Goal: Task Accomplishment & Management: Use online tool/utility

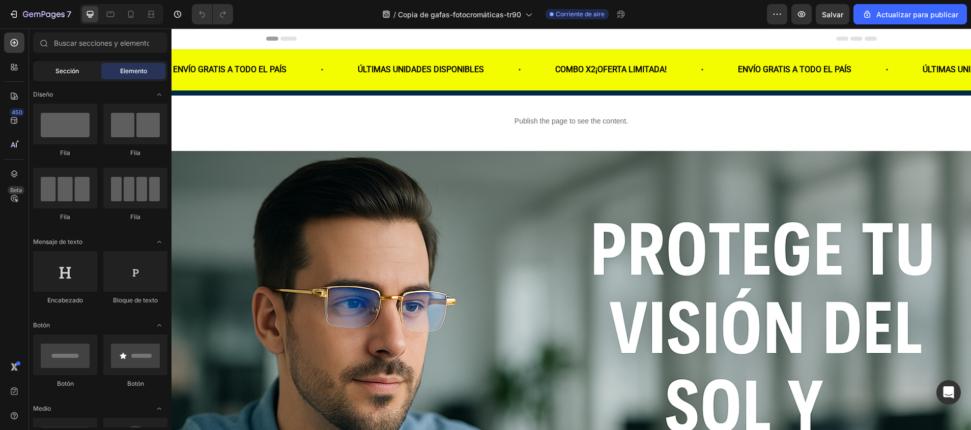
click at [69, 71] on span "Sección" at bounding box center [66, 71] width 23 height 9
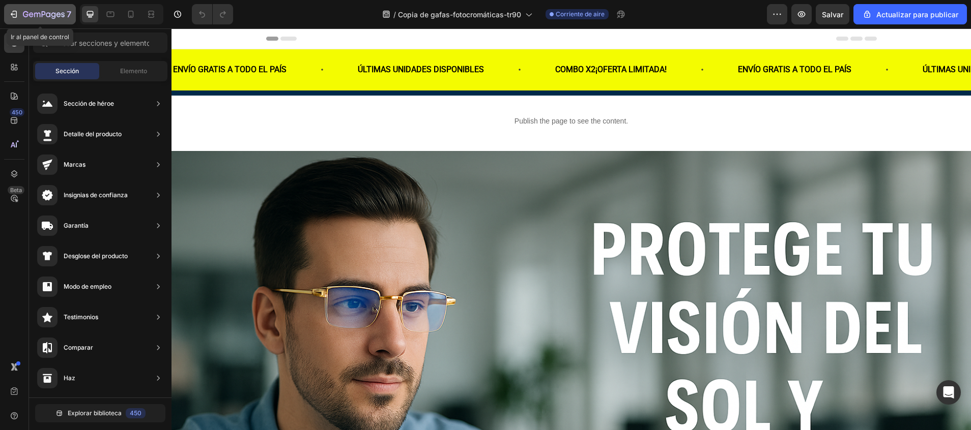
click at [25, 22] on button "7" at bounding box center [40, 14] width 72 height 20
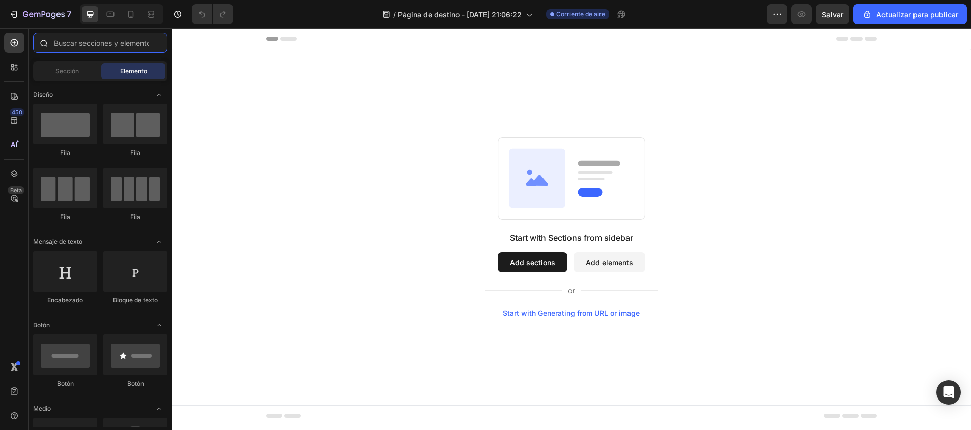
click at [72, 45] on input "text" at bounding box center [100, 43] width 134 height 20
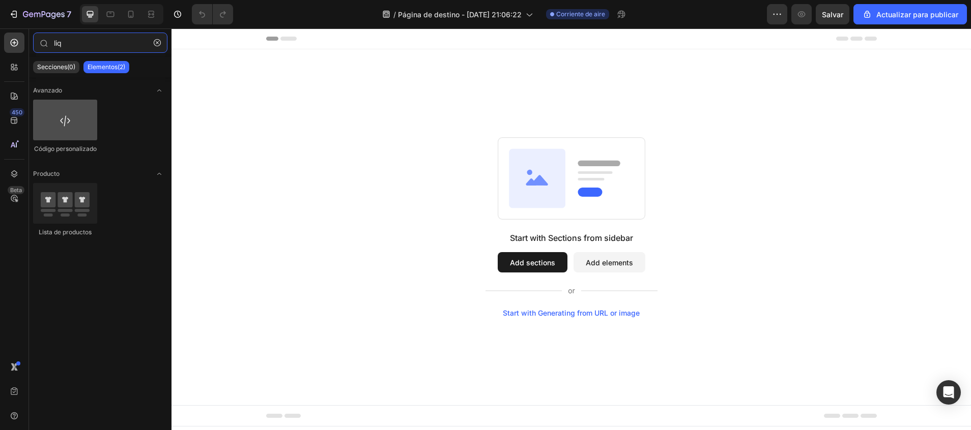
type input "liq"
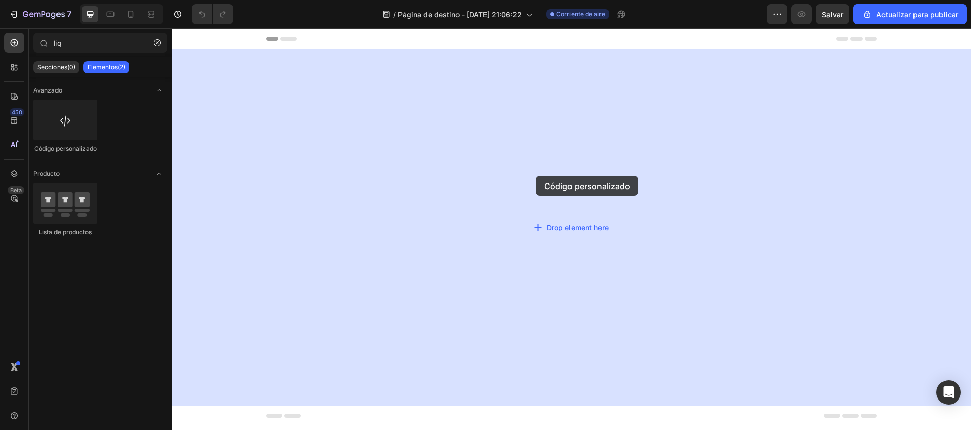
drag, startPoint x: 224, startPoint y: 152, endPoint x: 536, endPoint y: 176, distance: 312.8
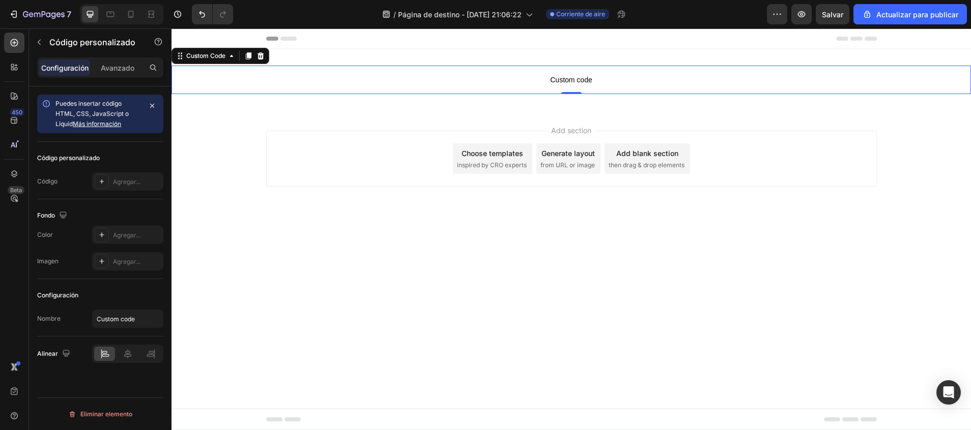
click at [548, 81] on span "Custom code" at bounding box center [570, 80] width 799 height 12
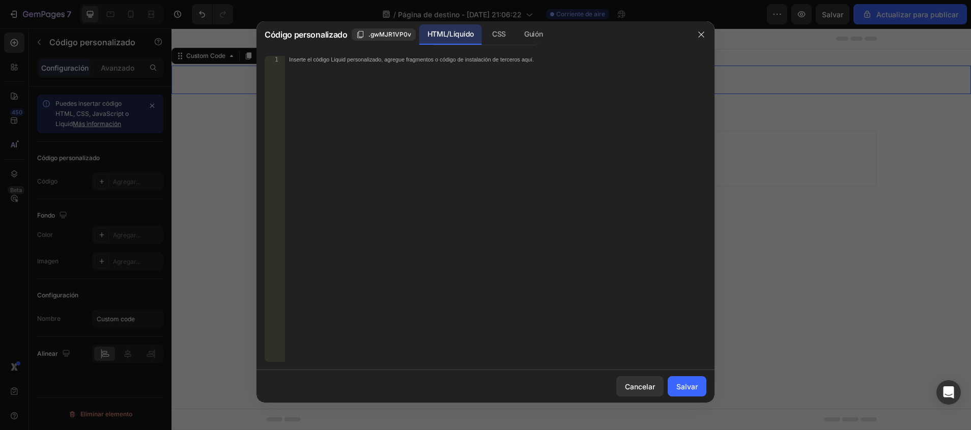
click at [485, 82] on div "Inserte el código Liquid personalizado, agregue fragmentos o código de instalac…" at bounding box center [495, 216] width 421 height 321
paste textarea "https://admin.shopify.com/store/ryam0a-1n/pages/126750884059"
type textarea "https://admin.shopify.com/store/ryam0a-1n/pages/126750884059"
paste textarea "</html>"
type textarea "</html>"
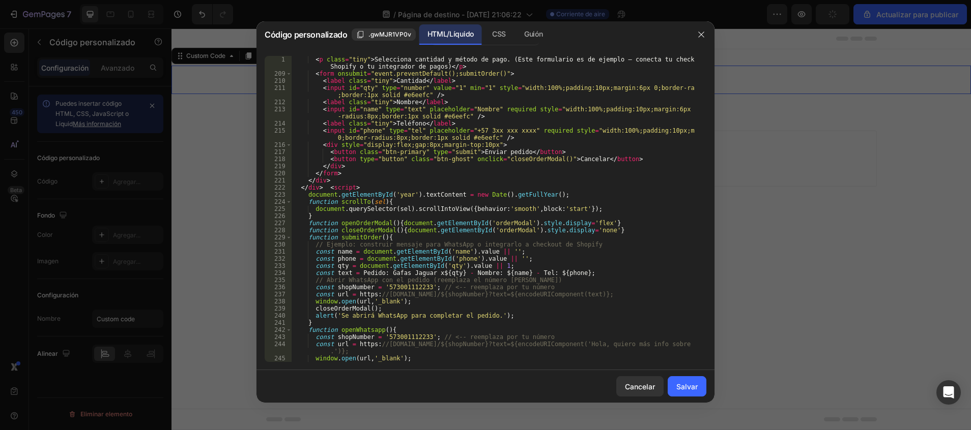
scroll to position [1596, 0]
click at [688, 385] on font "Salvar" at bounding box center [686, 387] width 21 height 11
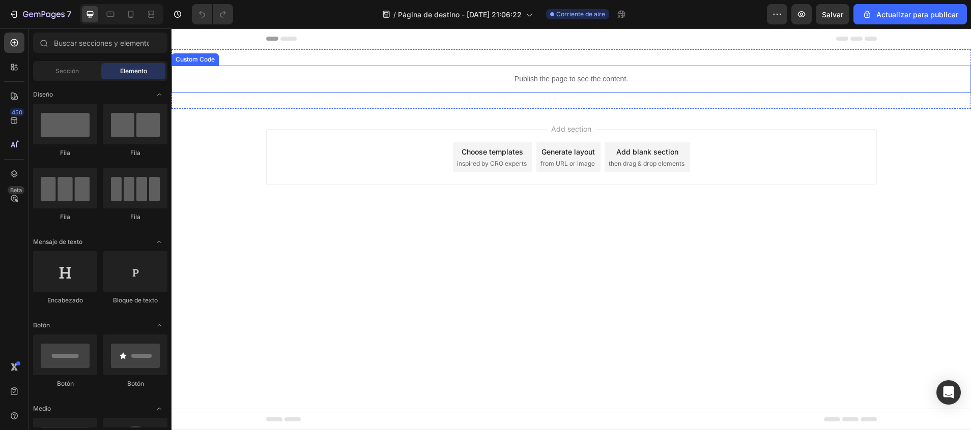
click at [516, 80] on p "Publish the page to see the content." at bounding box center [570, 79] width 799 height 11
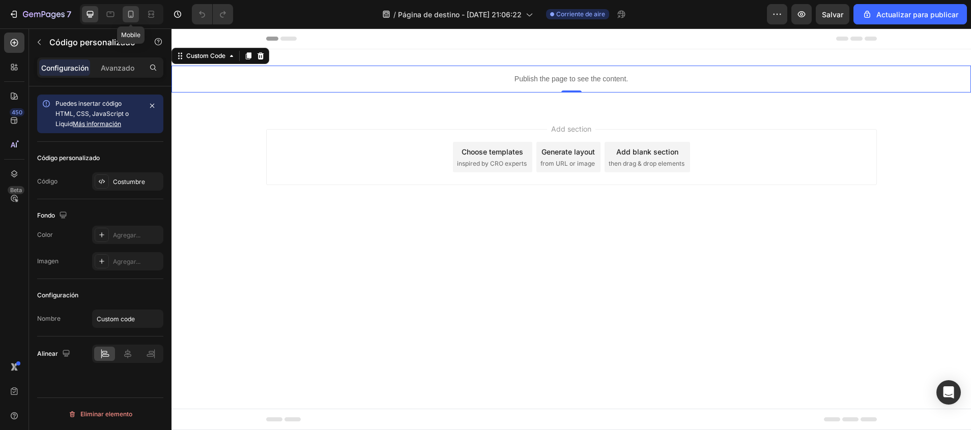
click at [128, 18] on icon at bounding box center [131, 14] width 10 height 10
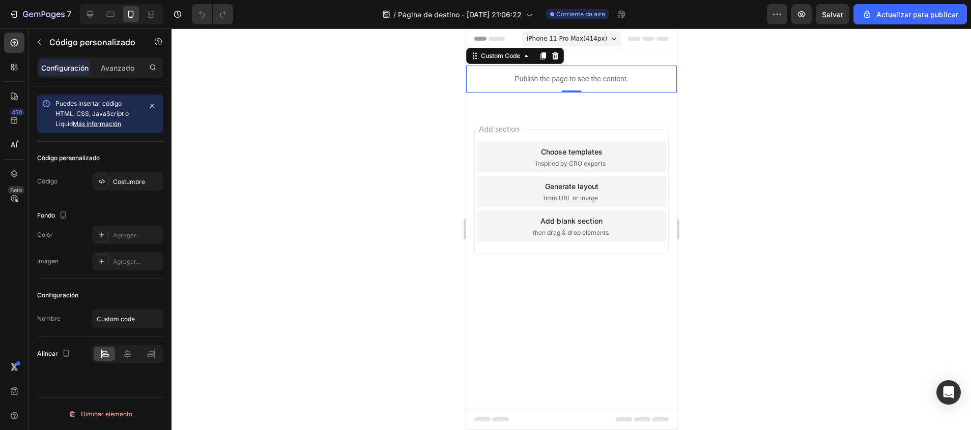
click at [565, 75] on p "Publish the page to see the content." at bounding box center [571, 79] width 211 height 11
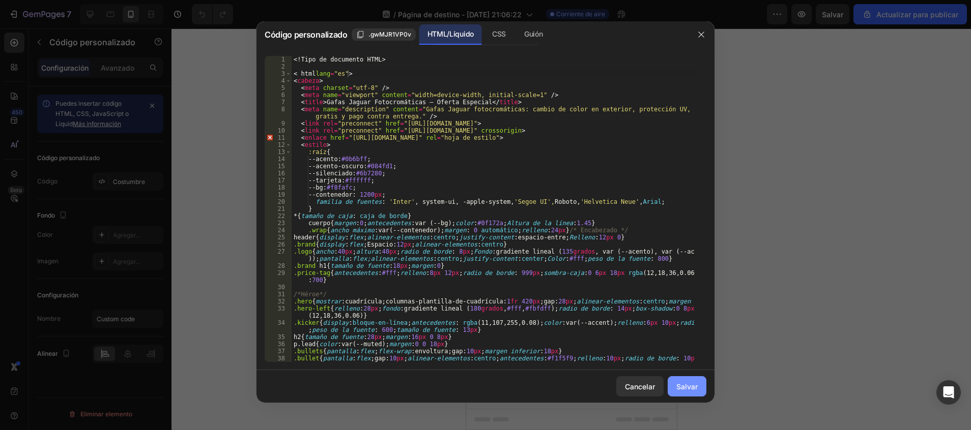
click at [689, 395] on button "Salvar" at bounding box center [687, 386] width 39 height 20
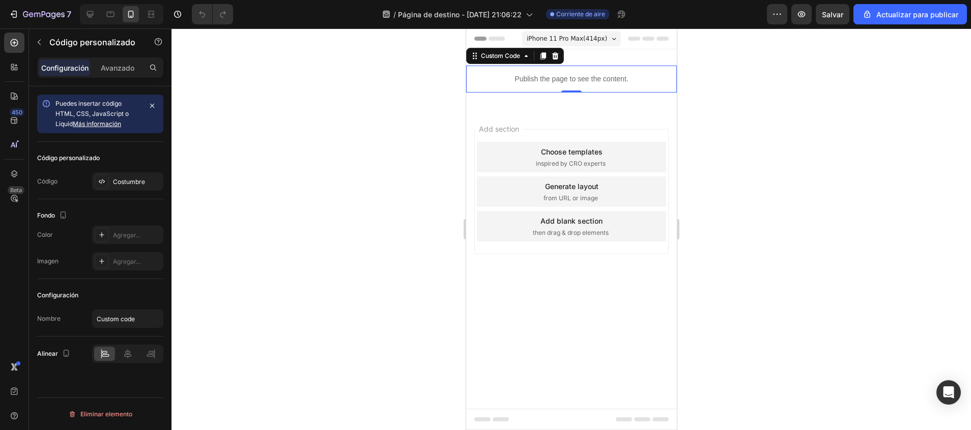
click at [553, 78] on p "Publish the page to see the content." at bounding box center [571, 79] width 211 height 11
click at [507, 54] on div "Custom Code" at bounding box center [499, 55] width 43 height 9
click at [558, 56] on icon at bounding box center [554, 56] width 8 height 8
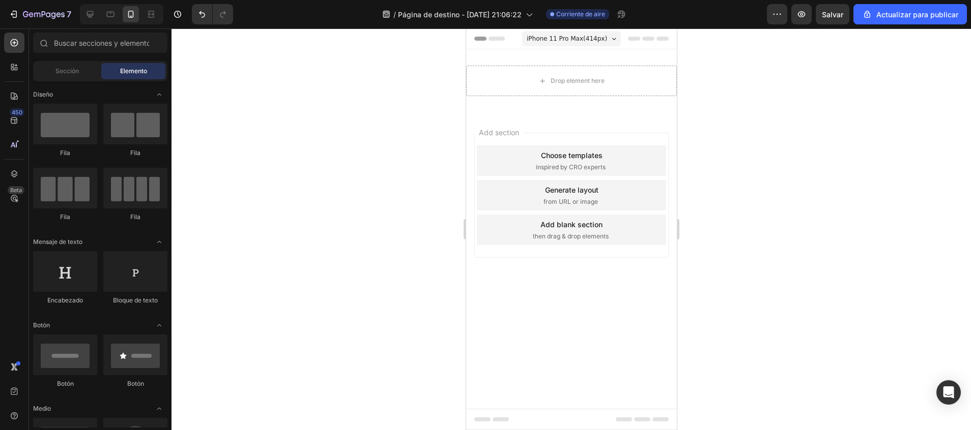
click at [548, 116] on div "Add section Choose templates inspired by CRO experts Generate layout from URL o…" at bounding box center [571, 209] width 211 height 194
click at [85, 40] on input "text" at bounding box center [100, 43] width 134 height 20
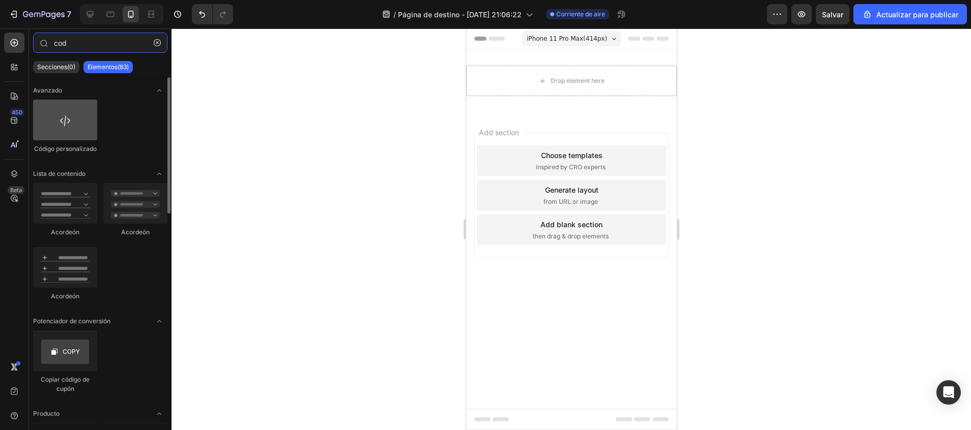
type input "cod"
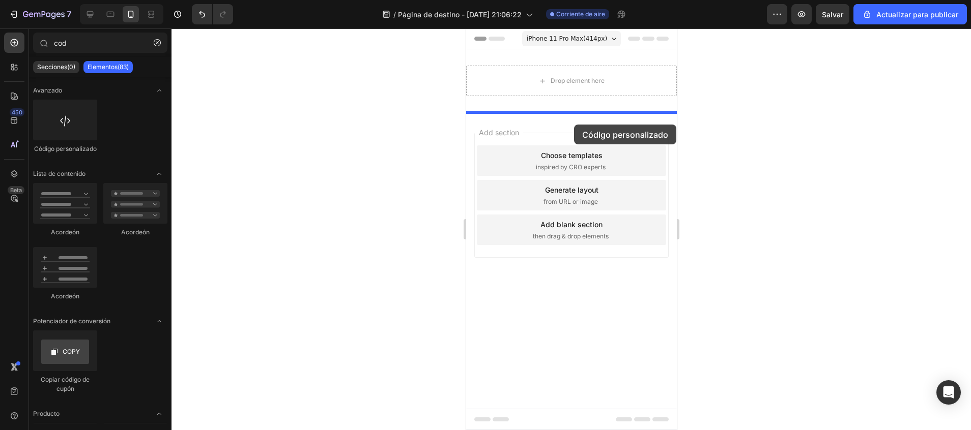
drag, startPoint x: 532, startPoint y: 149, endPoint x: 573, endPoint y: 125, distance: 48.3
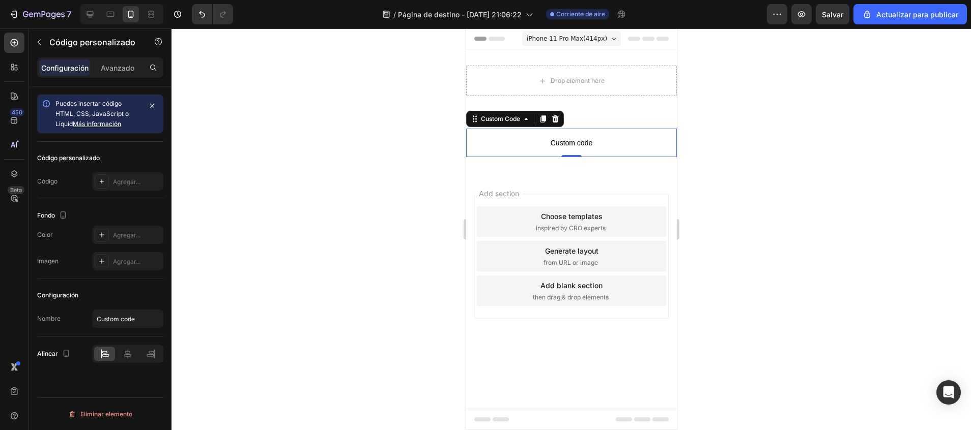
click at [565, 144] on span "Custom code" at bounding box center [571, 143] width 211 height 12
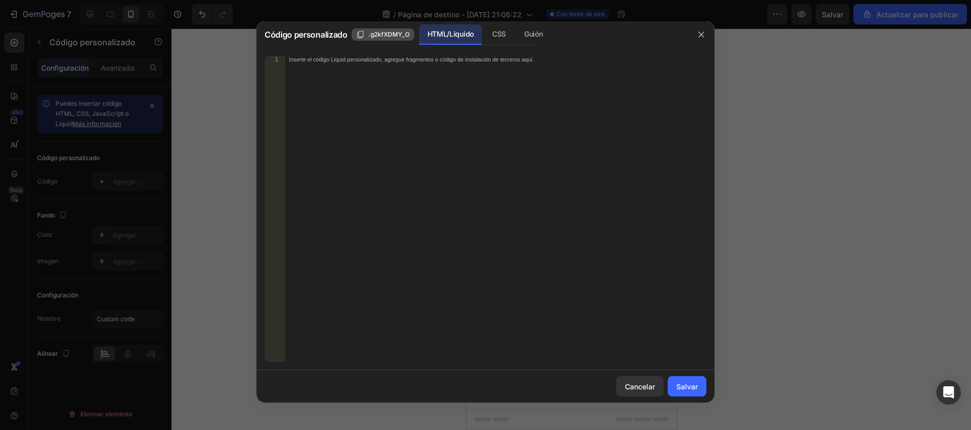
click at [385, 32] on span ".g2kfXDMY_O" at bounding box center [388, 34] width 41 height 9
click at [456, 37] on div "HTML/Líquido" at bounding box center [450, 34] width 63 height 20
click at [432, 62] on div "Inserte el código Liquid personalizado, agregue fragmentos o código de instalac…" at bounding box center [474, 59] width 371 height 7
paste textarea "</html>"
type textarea "</html>"
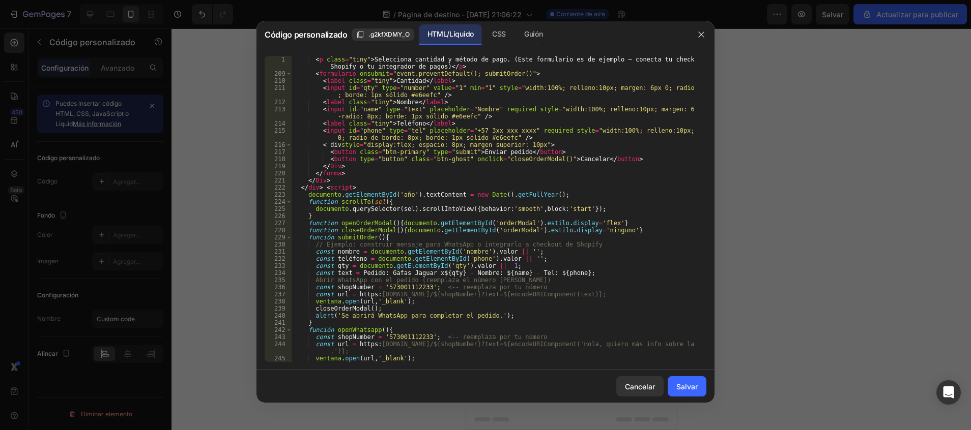
scroll to position [1596, 0]
click at [682, 392] on font "Salvar" at bounding box center [686, 387] width 21 height 11
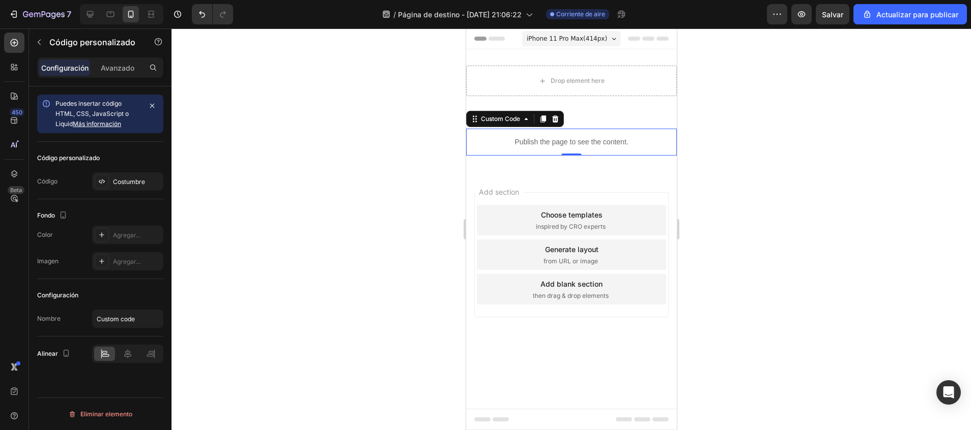
click at [569, 143] on p "Publish the page to see the content." at bounding box center [571, 142] width 211 height 11
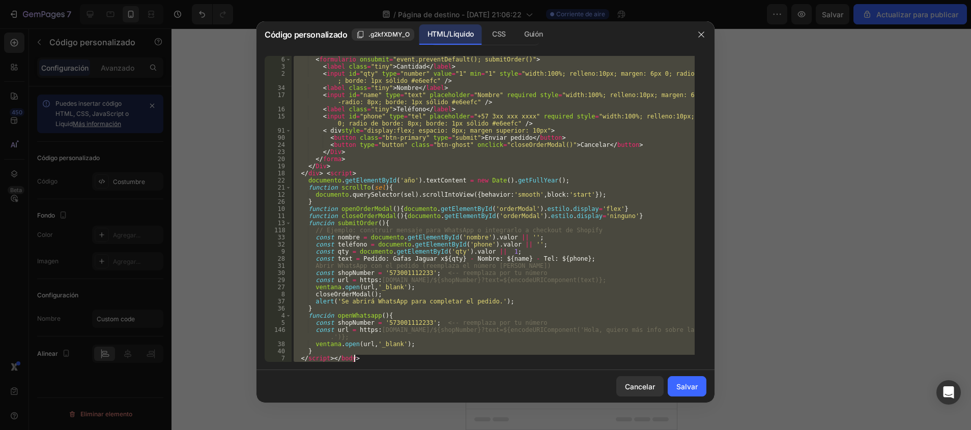
scroll to position [1617, 0]
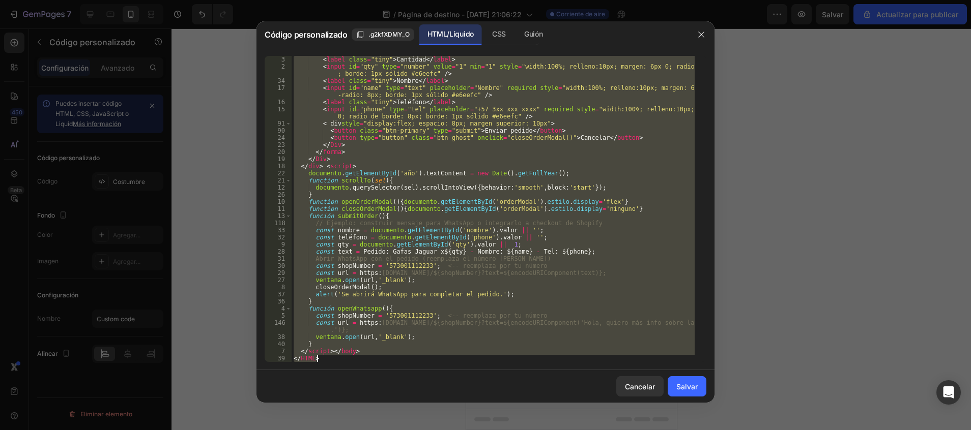
drag, startPoint x: 296, startPoint y: 60, endPoint x: 555, endPoint y: 388, distance: 418.0
click at [555, 388] on div "Código personalizado .g2kfXDMY_O HTML/Líquido CSS Guión <!doctype html> 3 2 34 …" at bounding box center [485, 212] width 458 height 382
type textarea "<"
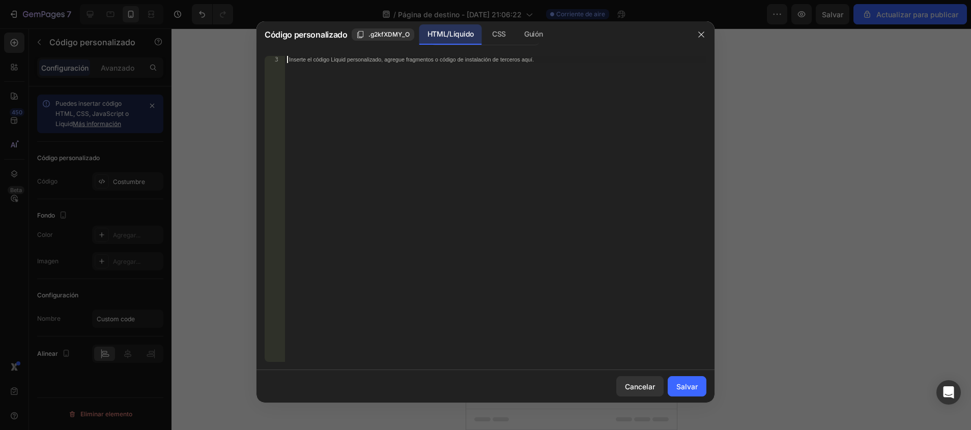
paste textarea "</script>"
type textarea "</script>"
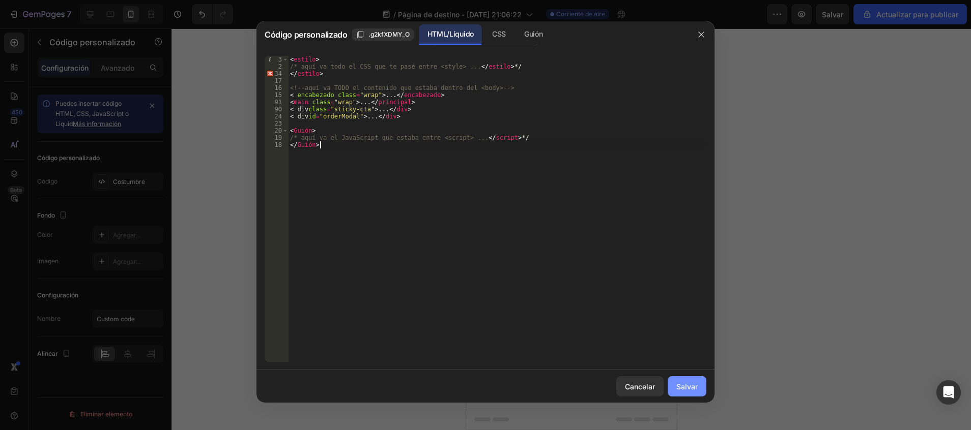
click at [680, 378] on button "Salvar" at bounding box center [687, 386] width 39 height 20
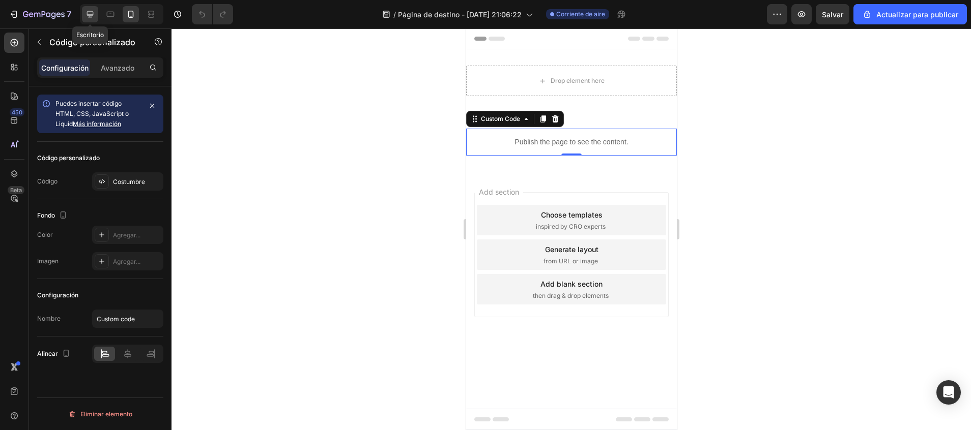
click at [94, 9] on div at bounding box center [90, 14] width 16 height 16
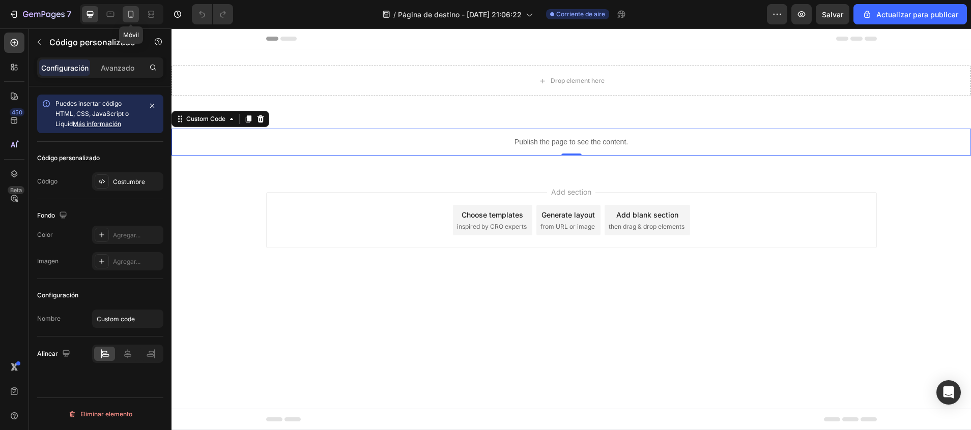
click at [133, 13] on icon at bounding box center [131, 14] width 6 height 7
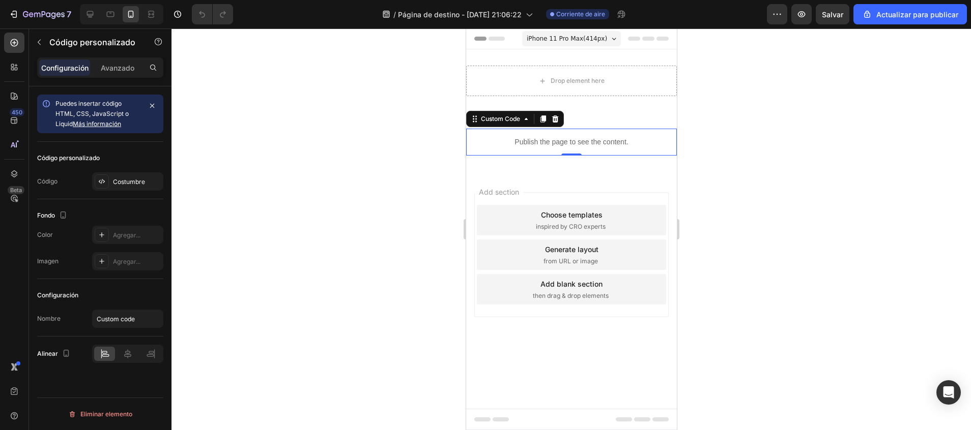
click at [579, 135] on div "Publish the page to see the content." at bounding box center [571, 142] width 211 height 27
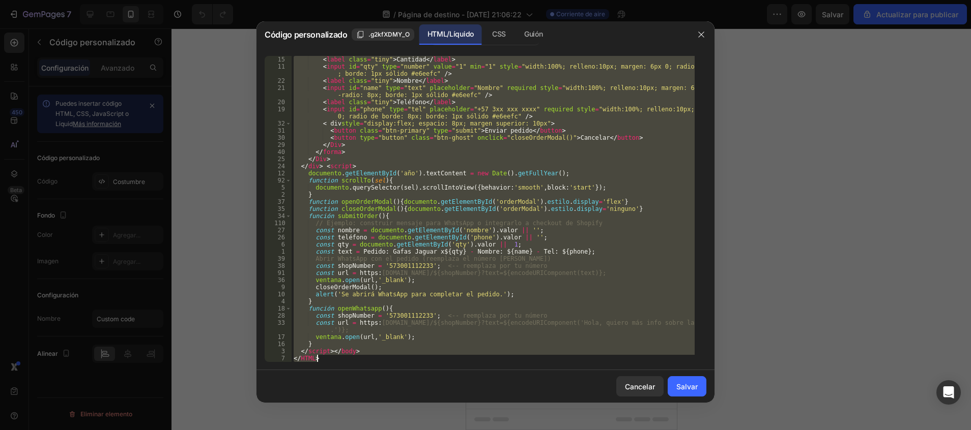
scroll to position [1617, 0]
drag, startPoint x: 294, startPoint y: 60, endPoint x: 599, endPoint y: 400, distance: 457.6
click at [599, 400] on div "Código personalizado .g2kfXDMY_O HTML/Líquido CSS Guión <!doctype html> 15 11 2…" at bounding box center [485, 212] width 458 height 382
type textarea "</script></body> </html>"
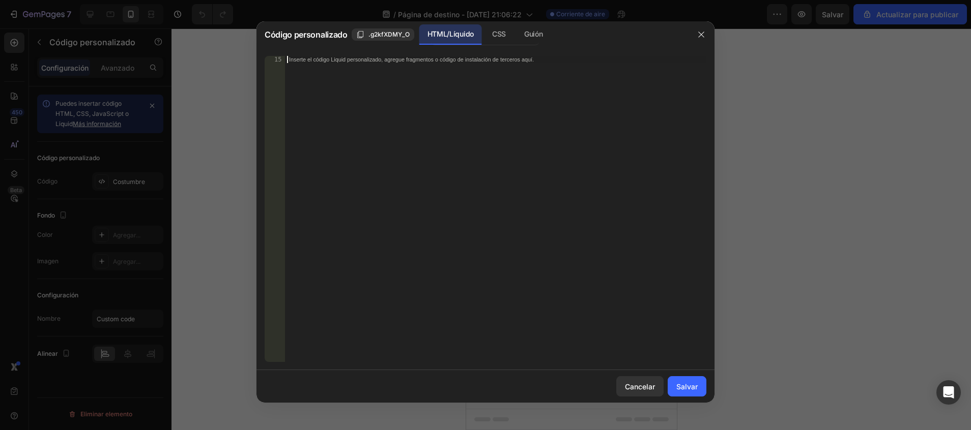
paste textarea "</html>"
type textarea "</html>"
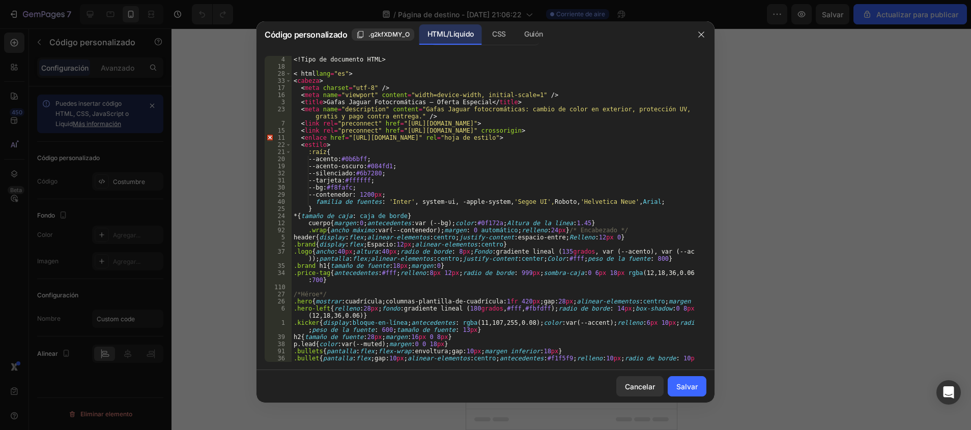
scroll to position [0, 0]
click at [693, 386] on font "Salvar" at bounding box center [686, 387] width 21 height 11
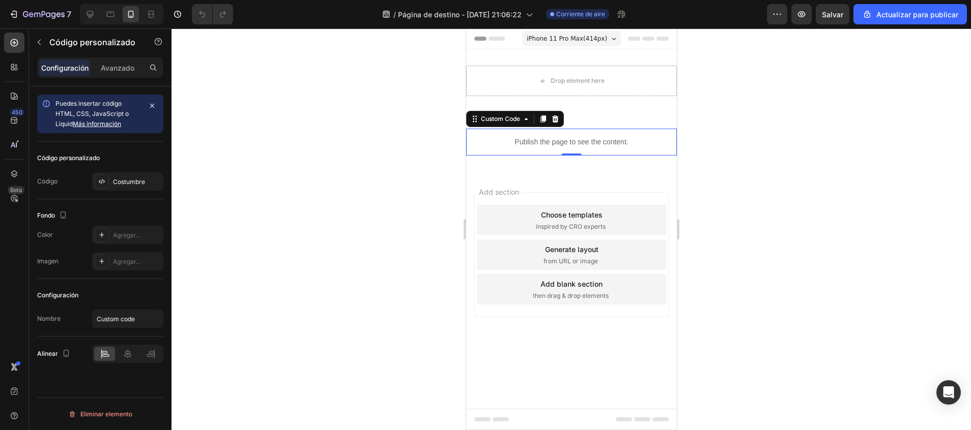
click at [692, 258] on div at bounding box center [570, 229] width 799 height 402
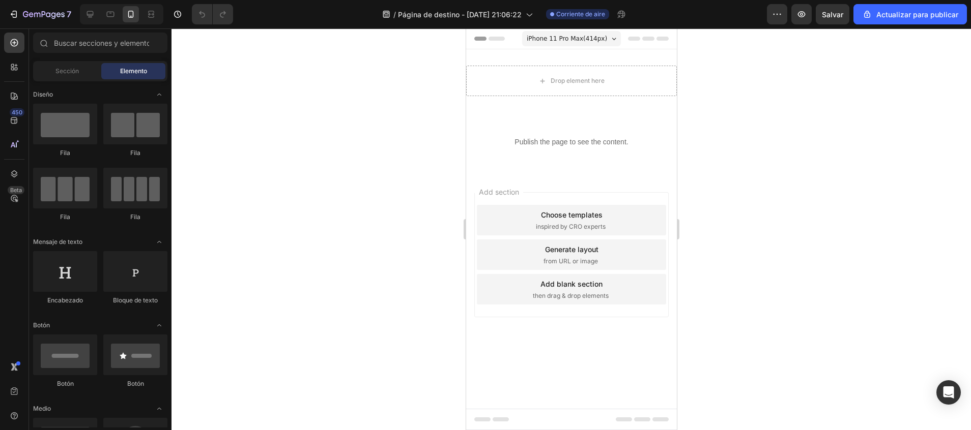
click at [618, 178] on div "Add section Choose templates inspired by CRO experts Generate layout from URL o…" at bounding box center [571, 269] width 211 height 194
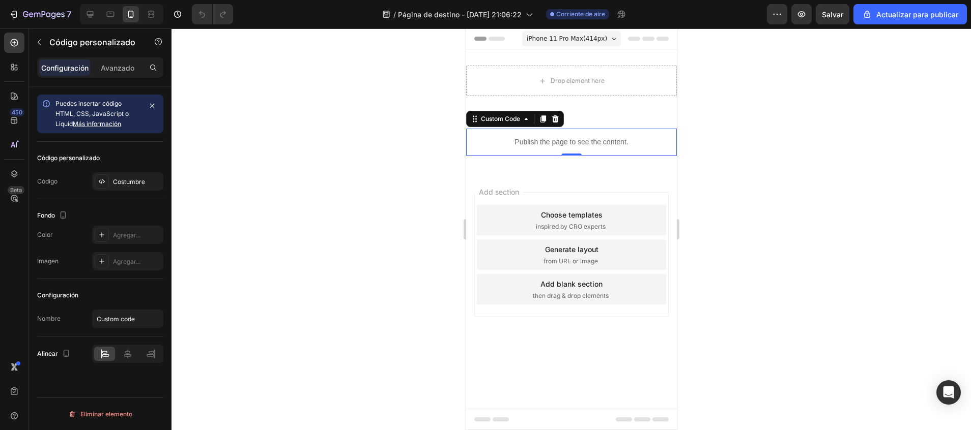
click at [599, 135] on div "Publish the page to see the content." at bounding box center [571, 142] width 211 height 27
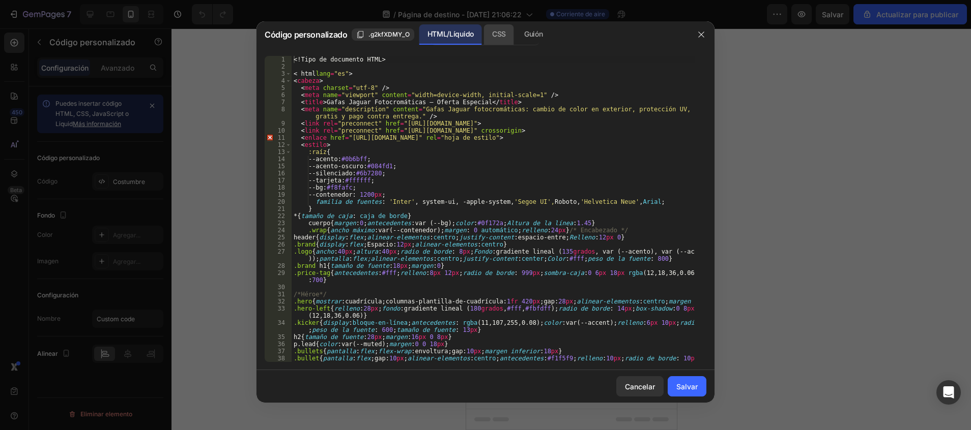
click at [507, 36] on div "CSS" at bounding box center [499, 34] width 30 height 20
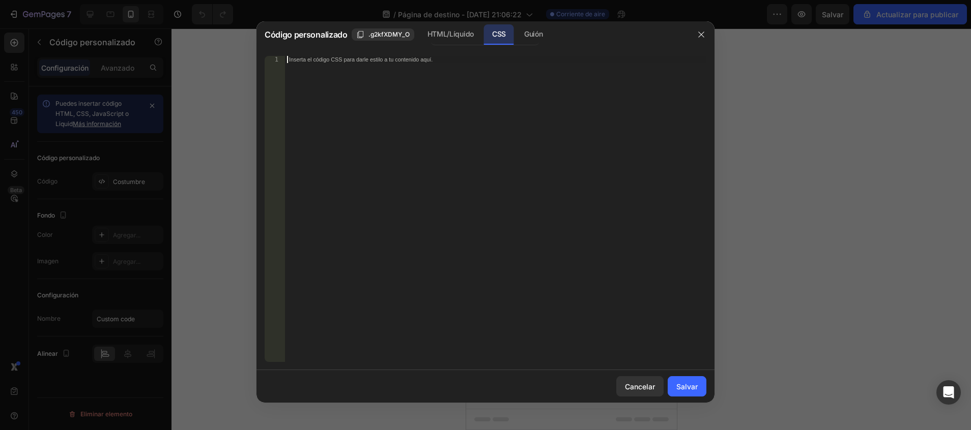
click at [419, 109] on div "Inserta el código CSS para darle estilo a tu contenido aquí." at bounding box center [495, 216] width 421 height 321
paste textarea "}"
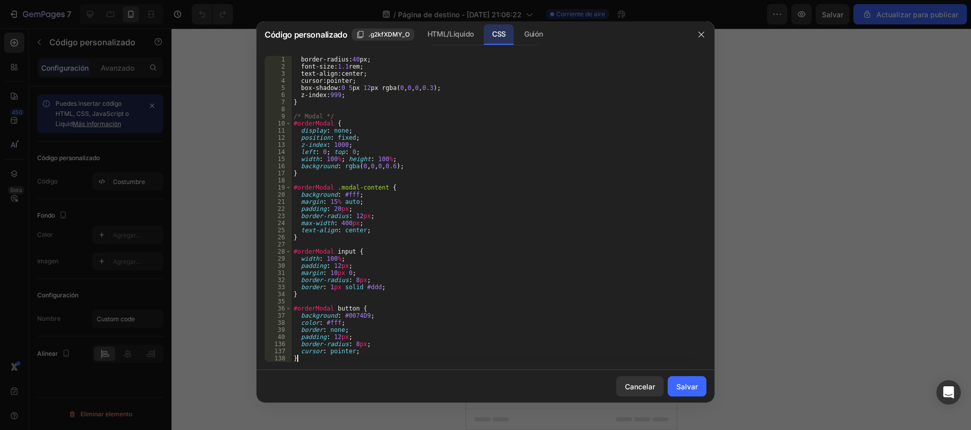
scroll to position [677, 0]
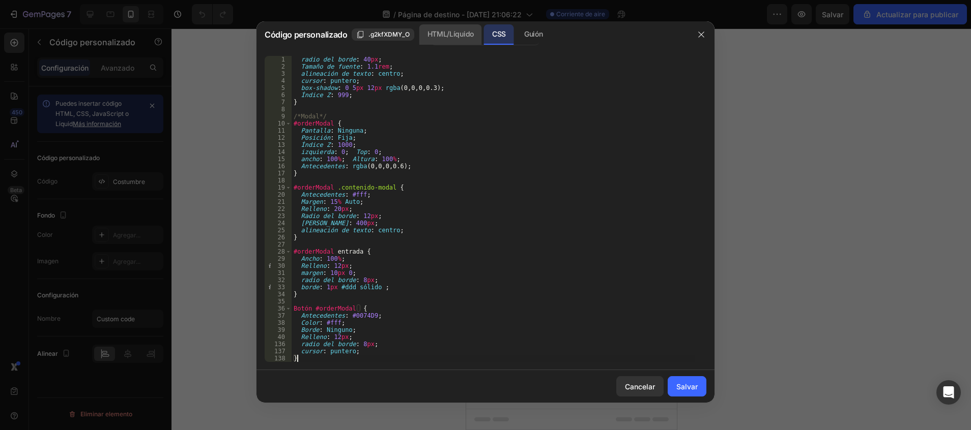
click at [440, 30] on div "HTML/Líquido" at bounding box center [450, 34] width 63 height 20
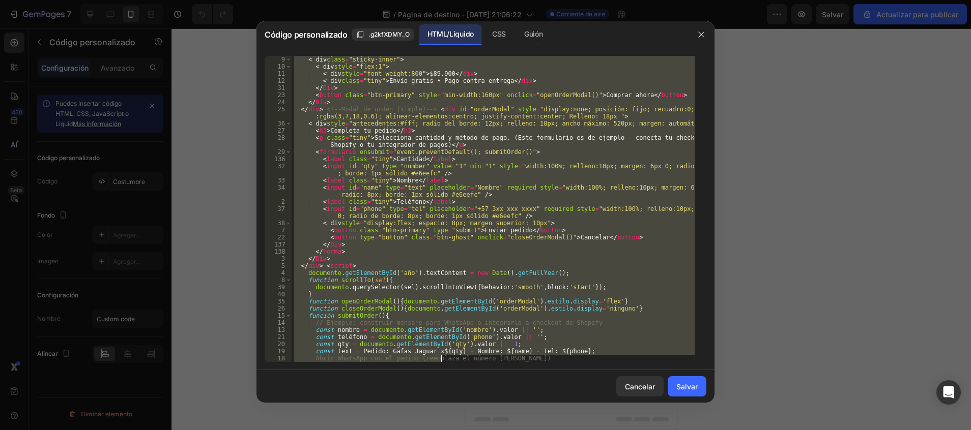
scroll to position [1617, 0]
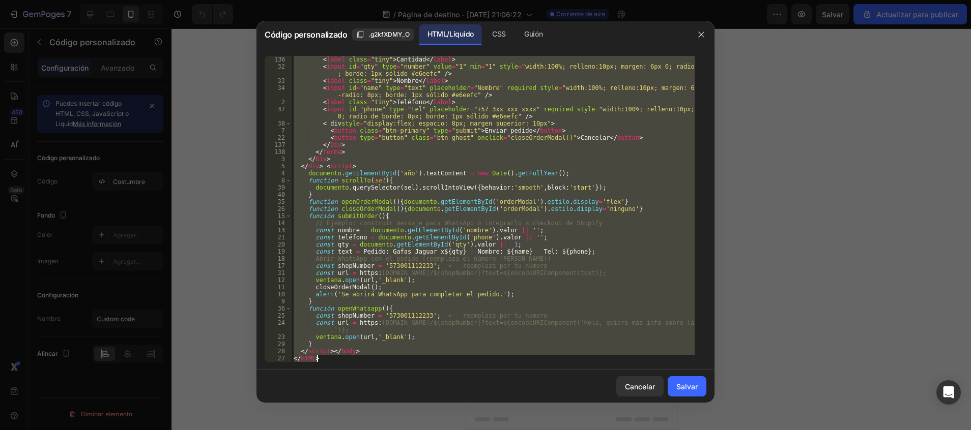
drag, startPoint x: 309, startPoint y: 60, endPoint x: 440, endPoint y: 394, distance: 358.6
click at [440, 394] on div "Código personalizado .g2kfXDMY_O HTML/Líquido CSS Guión <strong>Garantía</stron…" at bounding box center [485, 212] width 458 height 382
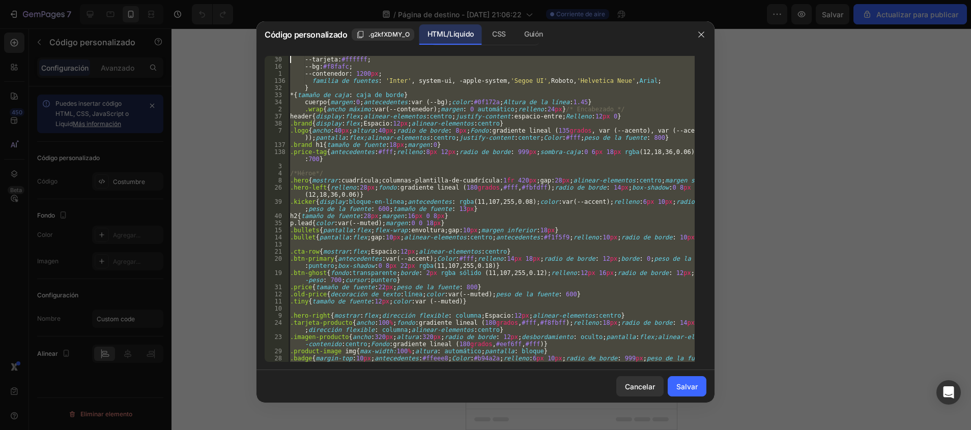
scroll to position [0, 0]
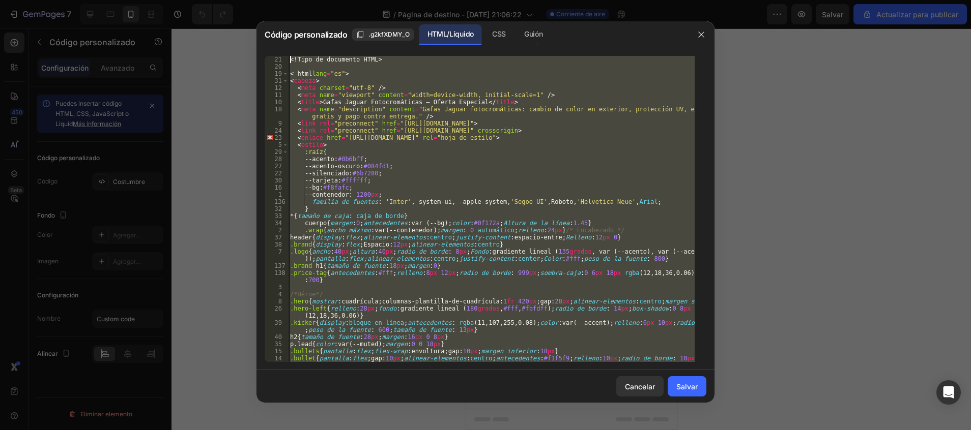
drag, startPoint x: 370, startPoint y: 358, endPoint x: 258, endPoint y: 32, distance: 345.3
click at [258, 32] on div "Código personalizado .g2kfXDMY_O HTML/Líquido CSS Guión < 21 20 19 31 12 11 10 …" at bounding box center [485, 212] width 458 height 382
type textarea "<!doctype html>"
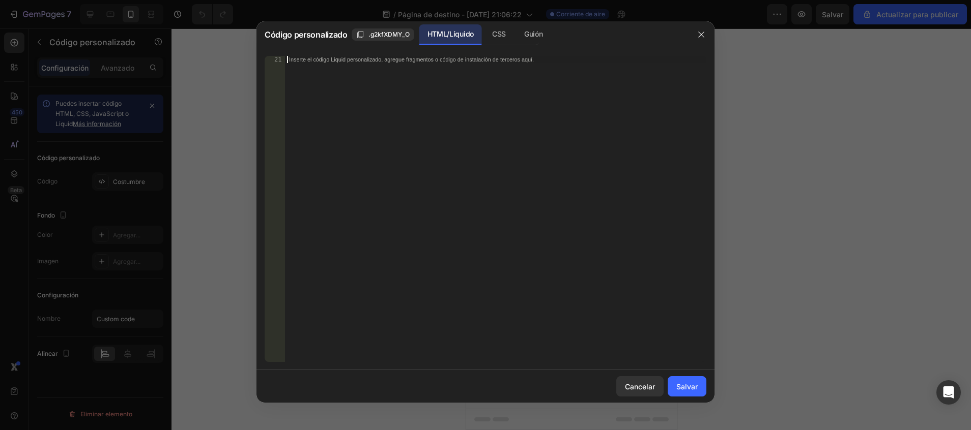
paste textarea "</div>"
type textarea "</div>"
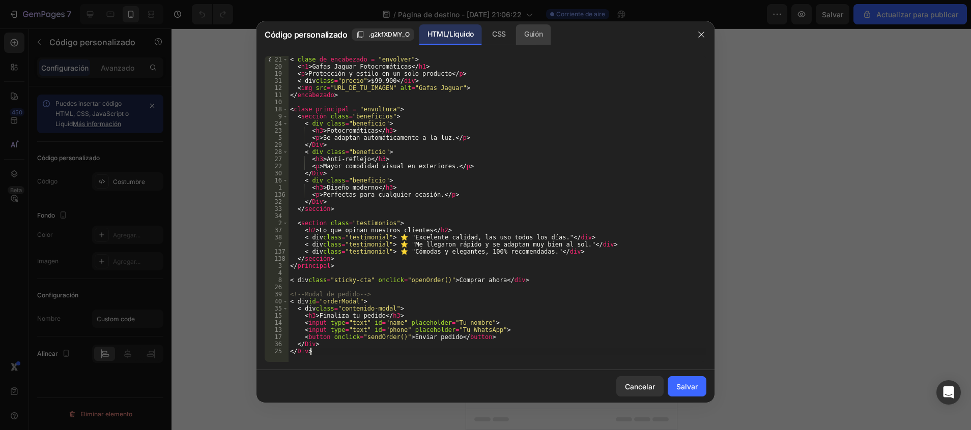
click at [532, 31] on div "Guión" at bounding box center [533, 34] width 35 height 20
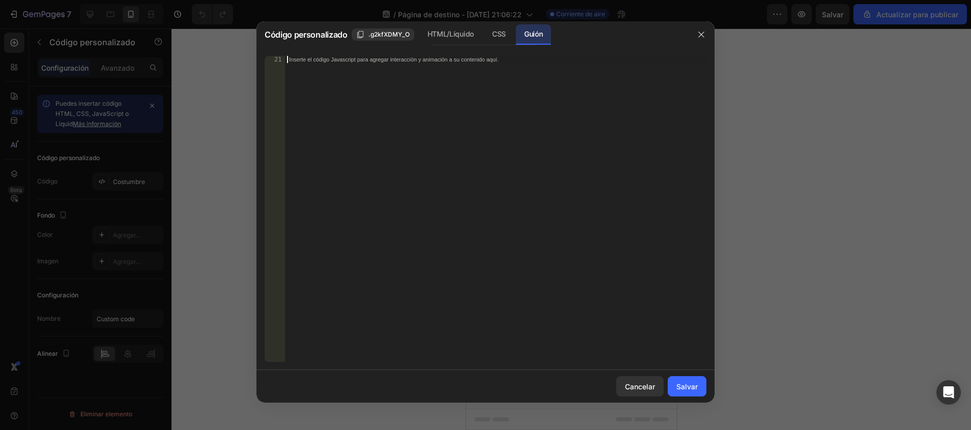
click at [447, 63] on div "Inserte el código Javascript para agregar interacción y animación a su contenid…" at bounding box center [474, 59] width 371 height 7
paste textarea "}"
type textarea "}"
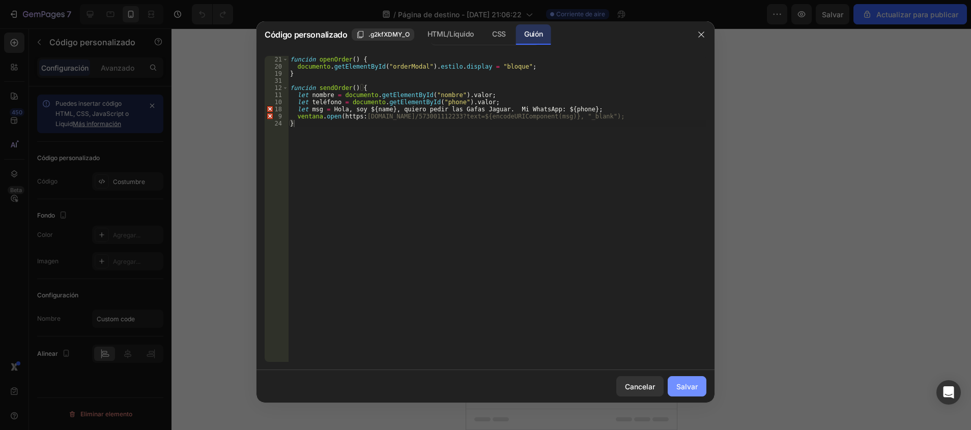
click at [690, 389] on font "Salvar" at bounding box center [686, 387] width 21 height 11
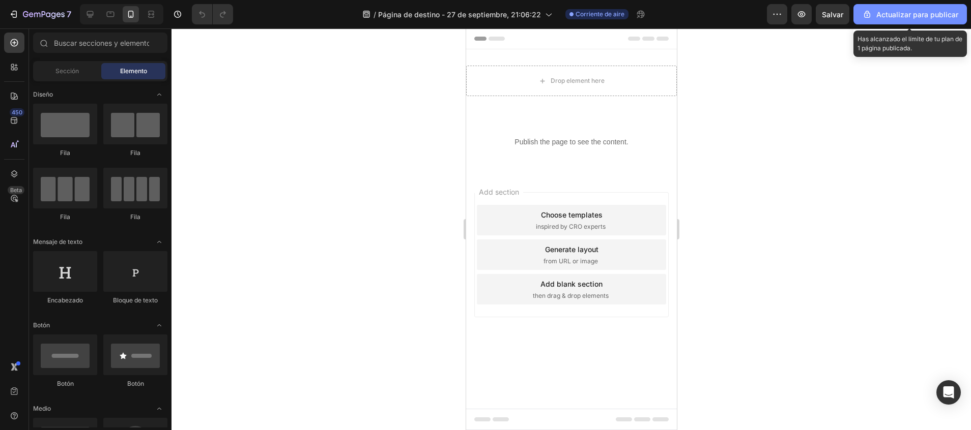
click at [904, 12] on font "Actualizar para publicar" at bounding box center [917, 14] width 82 height 11
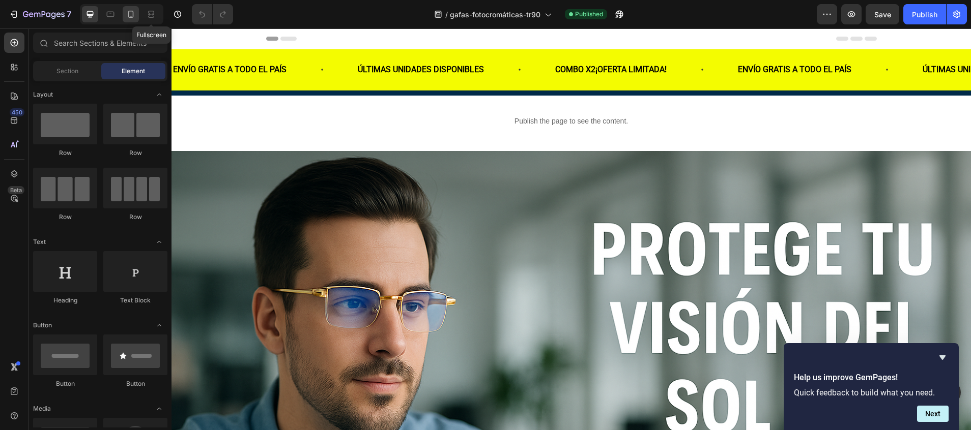
click at [136, 17] on icon at bounding box center [131, 14] width 10 height 10
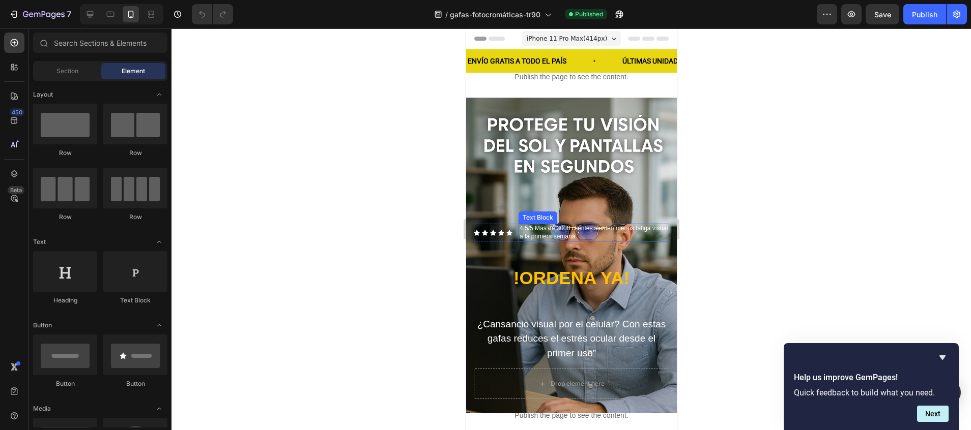
click at [607, 225] on span "4.5/5 Más de 3000 clientes sienten menos fatiga visual a la primera semana" at bounding box center [593, 232] width 149 height 15
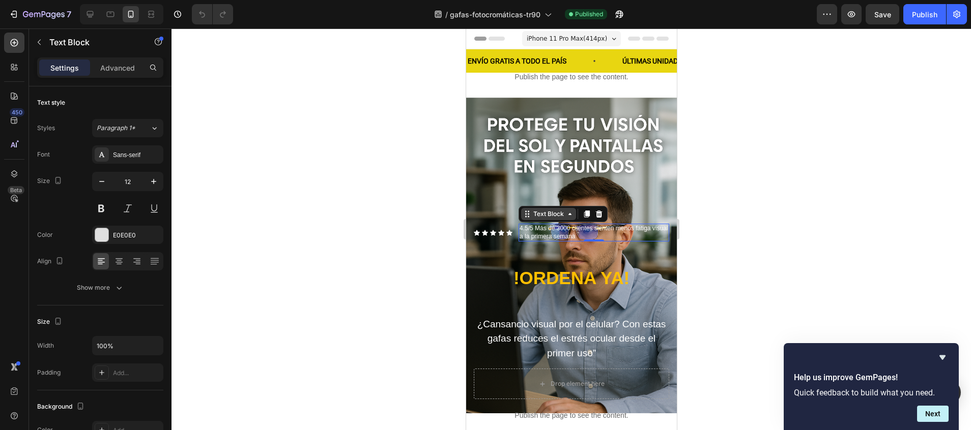
scroll to position [31, 0]
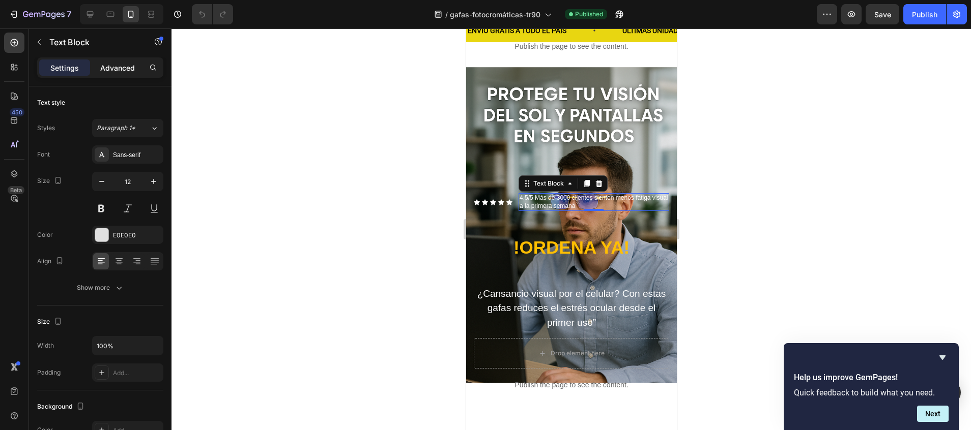
click at [128, 65] on p "Advanced" at bounding box center [117, 68] width 35 height 11
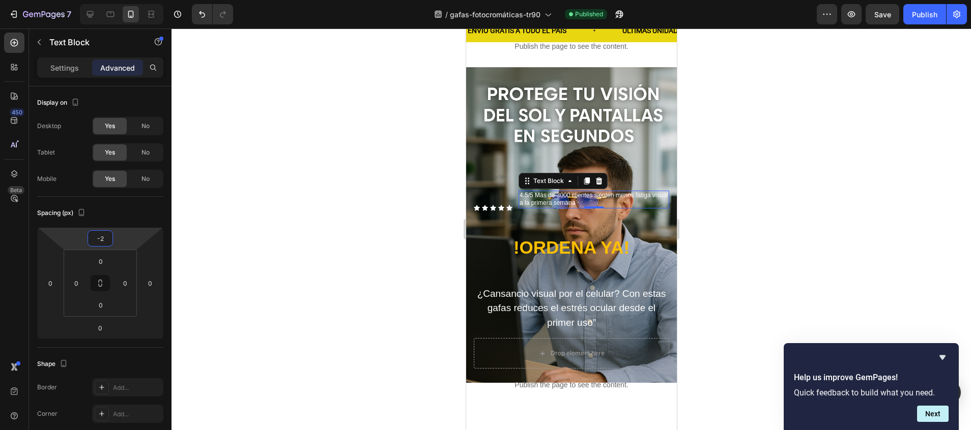
type input "0"
click at [109, 0] on html "7 / gafas-fotocromáticas-tr90 Published Preview Save Publish 450 Beta Sections(…" at bounding box center [485, 0] width 971 height 0
click at [492, 199] on icon at bounding box center [492, 202] width 6 height 6
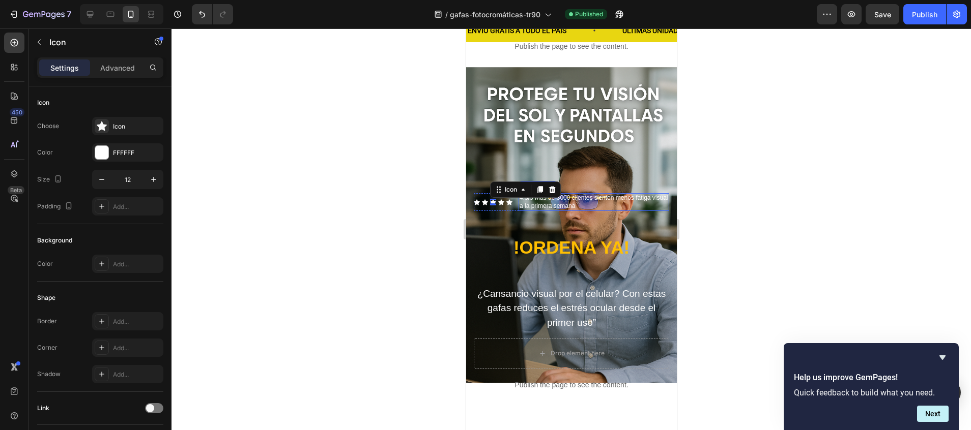
click at [537, 194] on span "4.5/5 Más de 3000 clientes sienten menos fatiga visual a la primera semana" at bounding box center [593, 201] width 149 height 15
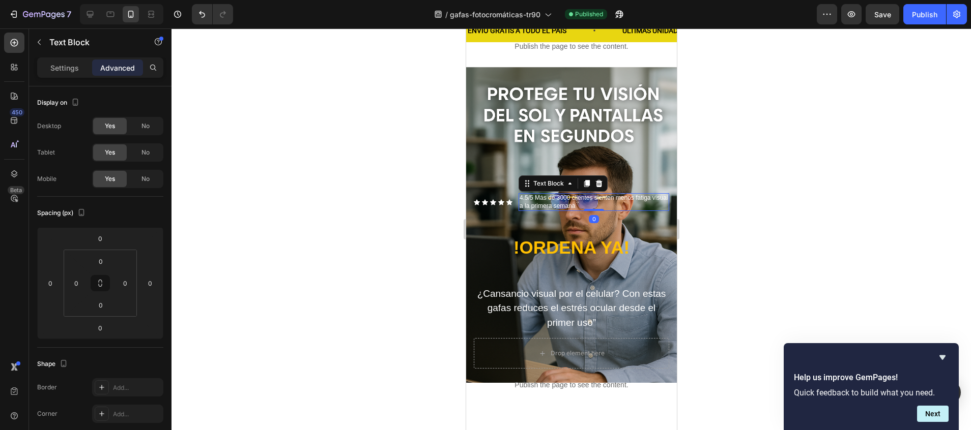
click at [519, 194] on span "4.5/5 Más de 3000 clientes sienten menos fatiga visual a la primera semana" at bounding box center [593, 201] width 149 height 15
click at [509, 193] on div "Icon Icon Icon Icon Icon Icon List" at bounding box center [492, 202] width 39 height 18
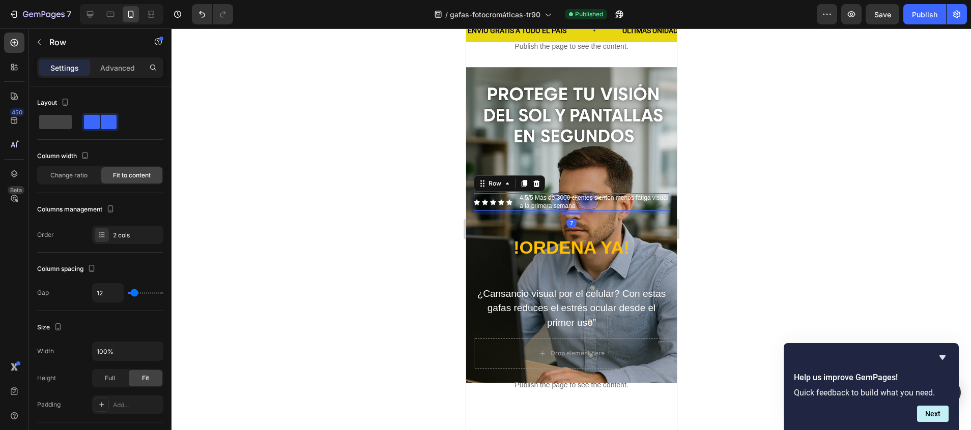
click at [126, 78] on div "Settings Advanced" at bounding box center [100, 71] width 142 height 29
click at [126, 75] on div "Advanced" at bounding box center [117, 68] width 51 height 16
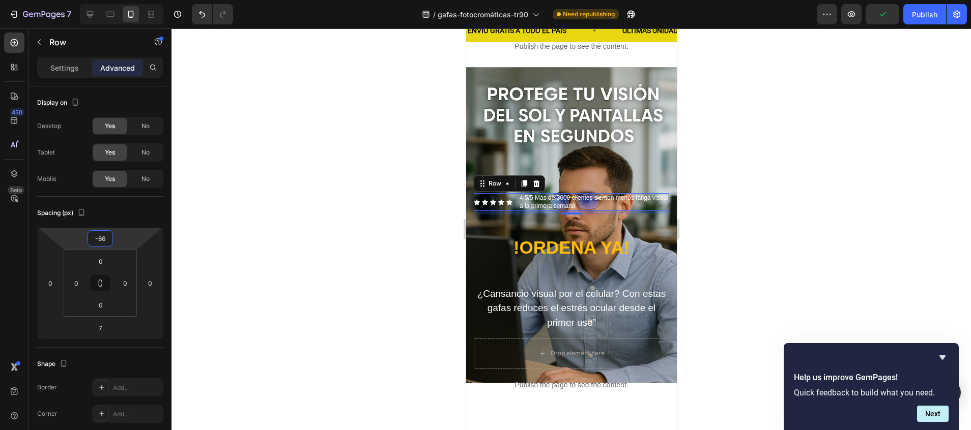
drag, startPoint x: 106, startPoint y: 228, endPoint x: 109, endPoint y: 262, distance: 33.2
click at [109, 0] on html "7 / gafas-fotocromáticas-tr90 Need republishing Preview Publish 450 Beta Sectio…" at bounding box center [485, 0] width 971 height 0
type input "-106"
drag, startPoint x: 104, startPoint y: 230, endPoint x: 110, endPoint y: 238, distance: 10.1
click at [110, 0] on html "7 / gafas-fotocromáticas-tr90 Need republishing Preview Save Publish 450 Beta S…" at bounding box center [485, 0] width 971 height 0
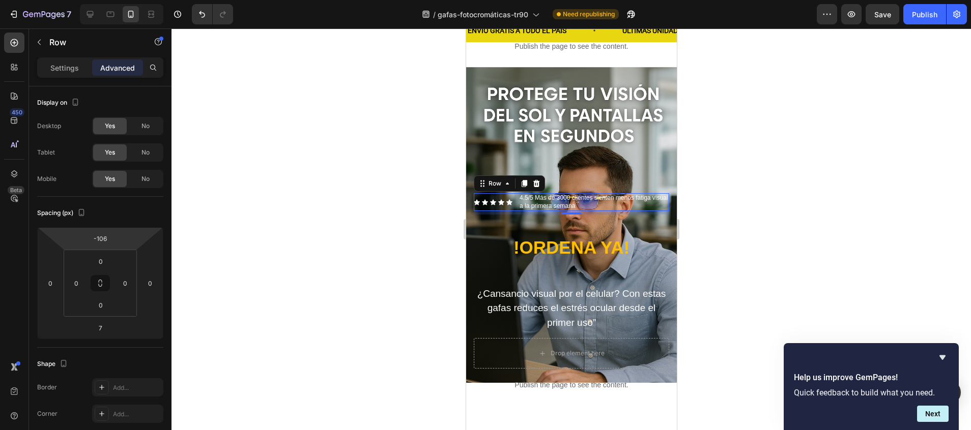
click at [274, 260] on div at bounding box center [570, 229] width 799 height 402
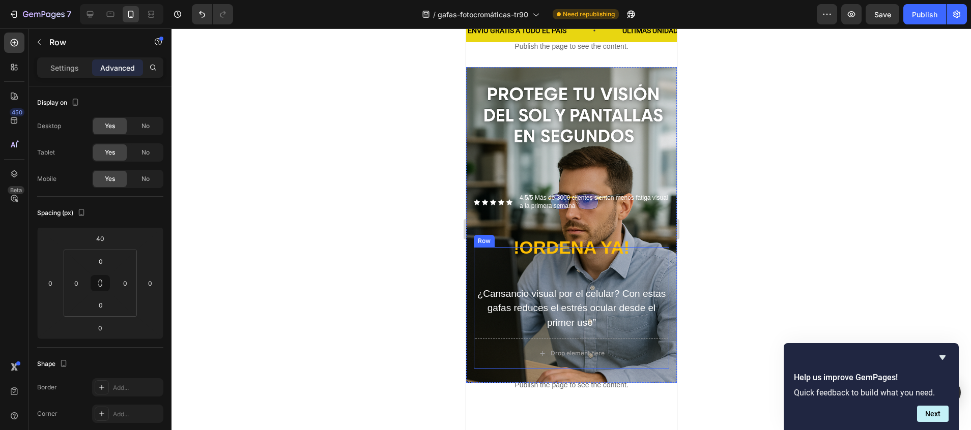
click at [514, 252] on div "Icon Icon Icon Icon Icon Icon List 4.5/5 Más de 3000 clientes sienten menos fat…" at bounding box center [570, 292] width 195 height 91
click at [595, 213] on div "Icon Icon Icon Icon Icon Icon List 4.5/5 Más de 3000 clientes sienten menos fat…" at bounding box center [571, 298] width 211 height 170
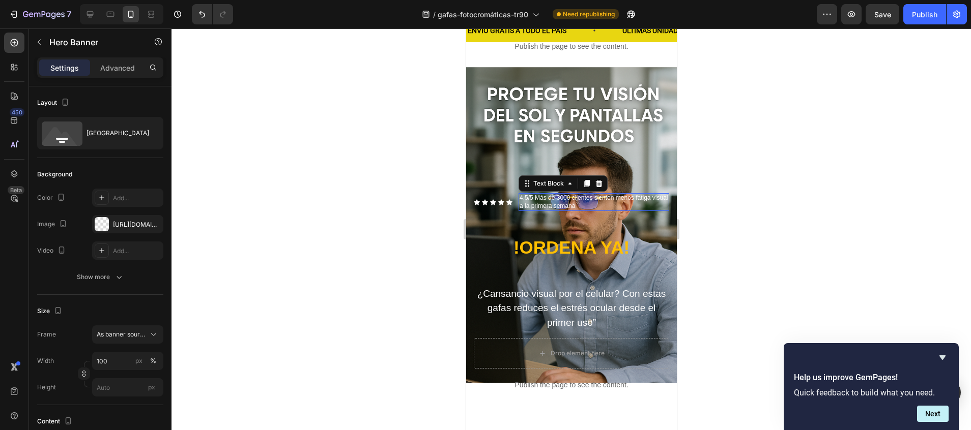
click at [610, 194] on p "4.5/5 Más de 3000 clientes sienten menos fatiga visual a la primera semana" at bounding box center [593, 202] width 149 height 16
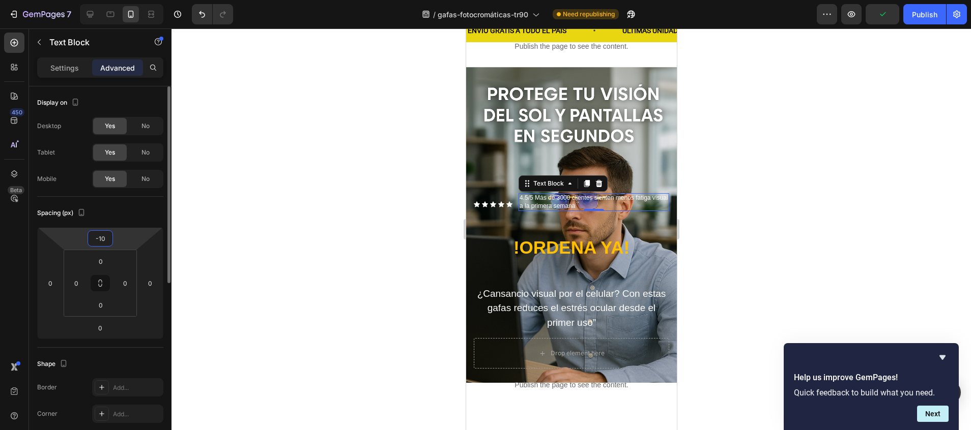
drag, startPoint x: 113, startPoint y: 230, endPoint x: 126, endPoint y: 234, distance: 12.7
click at [126, 0] on html "7 / gafas-fotocromáticas-tr90 Need republishing Preview Publish 450 Beta Sectio…" at bounding box center [485, 0] width 971 height 0
type input "0"
click at [393, 254] on div at bounding box center [570, 229] width 799 height 402
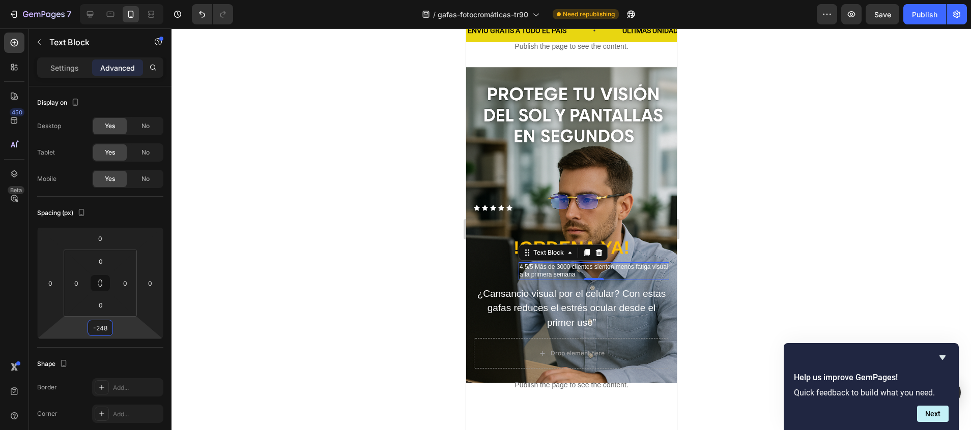
type input "-250"
drag, startPoint x: 107, startPoint y: 338, endPoint x: 102, endPoint y: 433, distance: 95.3
click at [102, 0] on html "7 / gafas-fotocromáticas-tr90 Need republishing Preview Save Publish 450 Beta S…" at bounding box center [485, 0] width 971 height 0
click at [494, 186] on div "Icon Icon Icon Icon Icon Icon List 4.5/5 Más de 3000 clientes sienten menos fat…" at bounding box center [571, 225] width 211 height 316
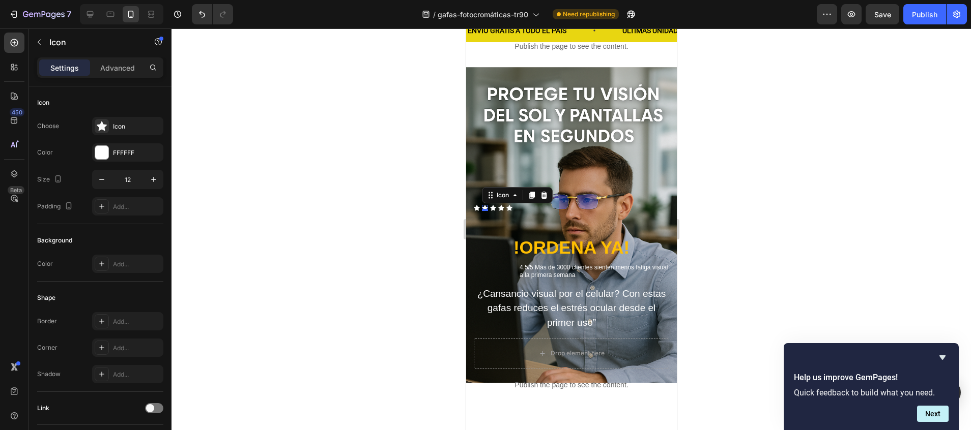
click at [481, 205] on div "Icon 0" at bounding box center [484, 208] width 6 height 6
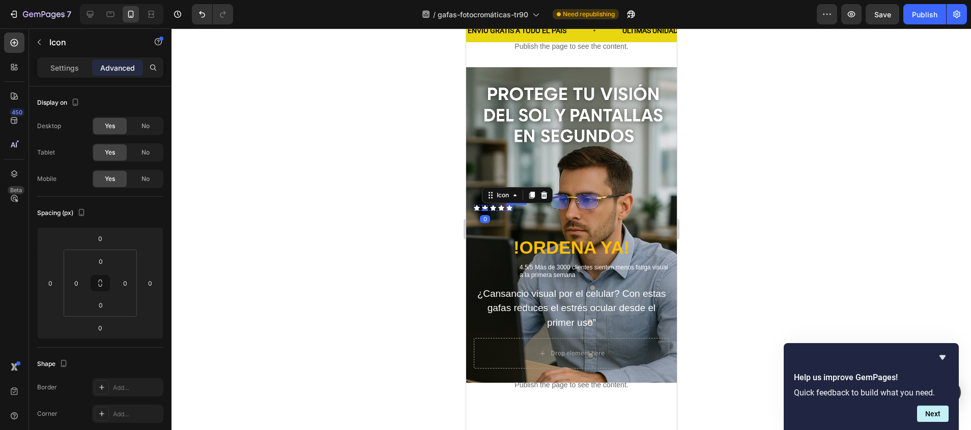
click at [507, 206] on icon at bounding box center [509, 209] width 6 height 6
click at [513, 205] on div "Icon Icon Icon Icon Icon Icon List 4.5/5 Más de 3000 clientes sienten menos fat…" at bounding box center [570, 208] width 195 height 6
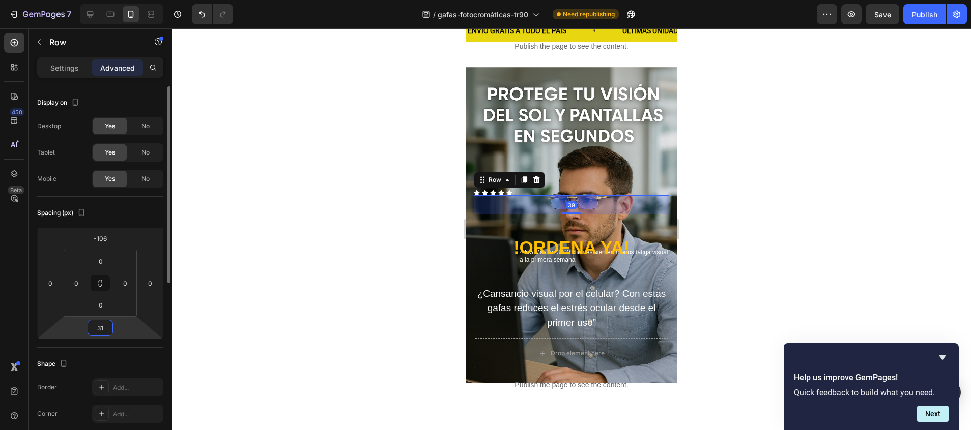
drag, startPoint x: 105, startPoint y: 339, endPoint x: 107, endPoint y: 330, distance: 9.4
click at [107, 0] on html "7 / gafas-fotocromáticas-tr90 Need republishing Preview Save Publish 450 Beta S…" at bounding box center [485, 0] width 971 height 0
type input "7"
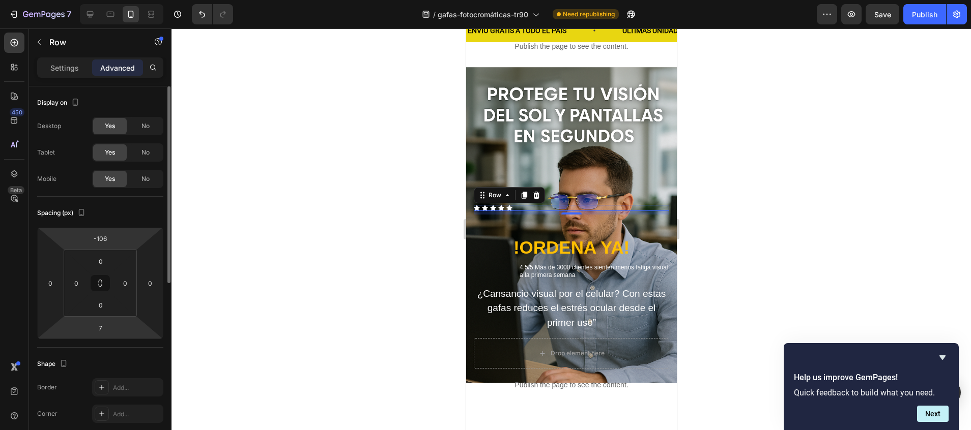
click at [126, 201] on div "Spacing (px) -106 0 7 0 0 0 0 0" at bounding box center [100, 272] width 126 height 151
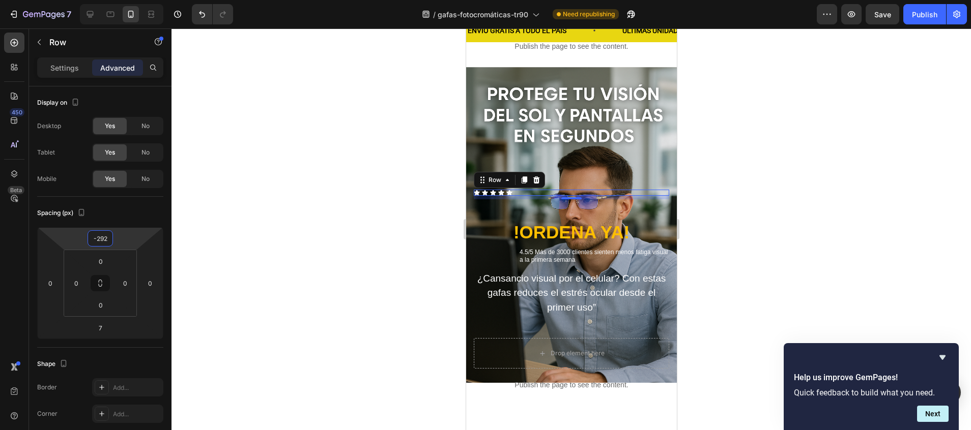
drag, startPoint x: 109, startPoint y: 230, endPoint x: 105, endPoint y: 301, distance: 70.8
click at [105, 0] on html "7 / gafas-fotocromáticas-tr90 Need republishing Preview Save Publish 450 Beta S…" at bounding box center [485, 0] width 971 height 0
type input "-106"
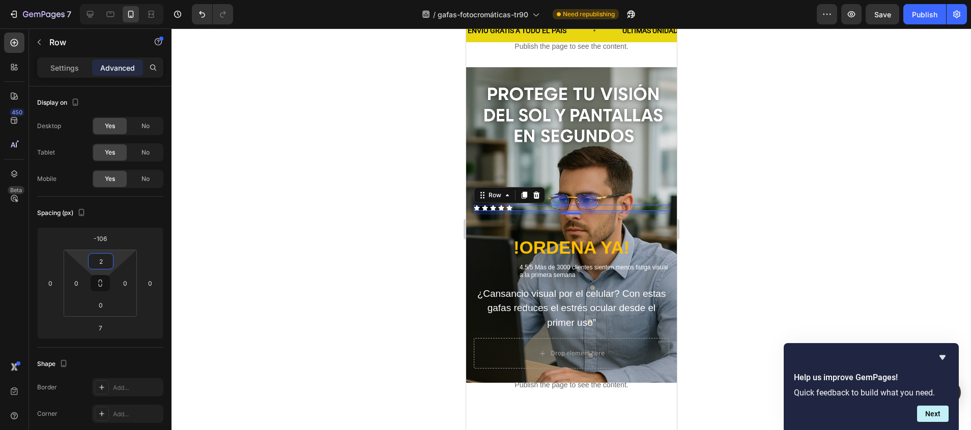
type input "0"
drag, startPoint x: 95, startPoint y: 251, endPoint x: 144, endPoint y: 262, distance: 50.4
click at [144, 0] on html "7 / gafas-fotocromáticas-tr90 Need republishing Preview Save Publish 450 Beta S…" at bounding box center [485, 0] width 971 height 0
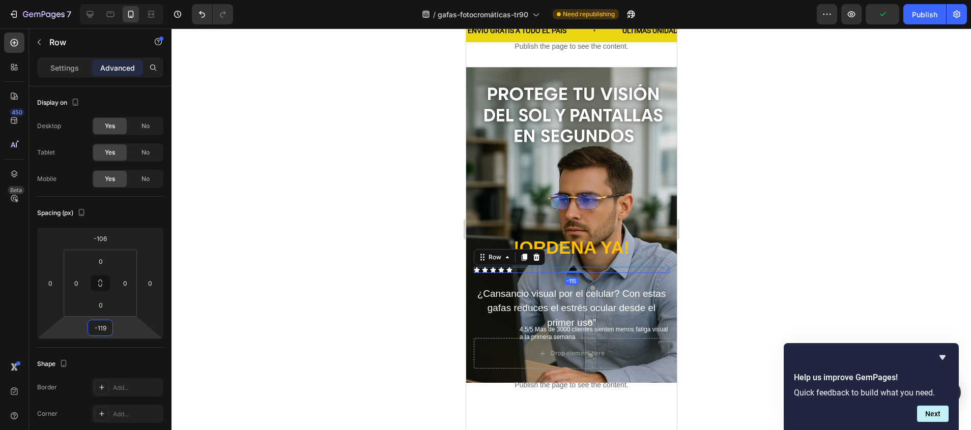
type input "-123"
drag, startPoint x: 105, startPoint y: 317, endPoint x: 251, endPoint y: 368, distance: 154.8
click at [109, 0] on html "7 / gafas-fotocromáticas-tr90 Need republishing Preview Publish 450 Beta Sectio…" at bounding box center [485, 0] width 971 height 0
click at [545, 330] on span "4.5/5 Más de 3000 clientes sienten menos fatiga visual a la primera semana" at bounding box center [593, 337] width 149 height 15
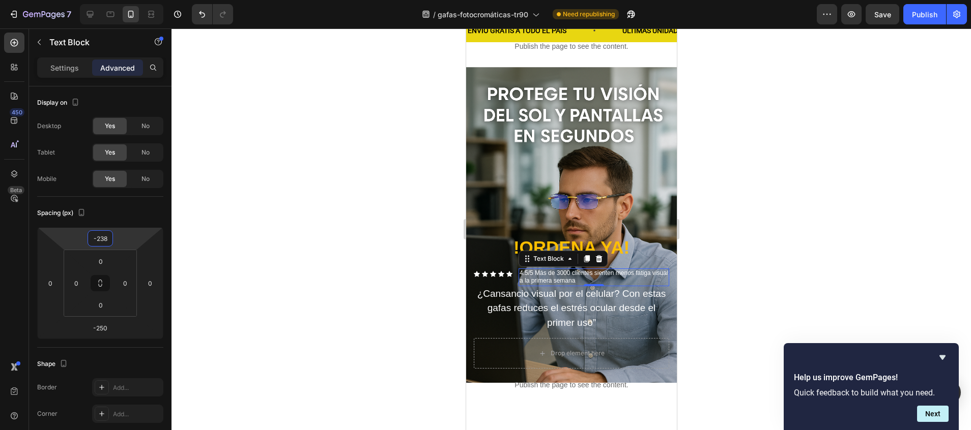
type input "-240"
drag, startPoint x: 103, startPoint y: 228, endPoint x: 108, endPoint y: 320, distance: 91.7
click at [108, 0] on html "7 / gafas-fotocromáticas-tr90 Need republishing Preview Save Publish 450 Beta S…" at bounding box center [485, 0] width 971 height 0
click at [793, 206] on div at bounding box center [570, 229] width 799 height 402
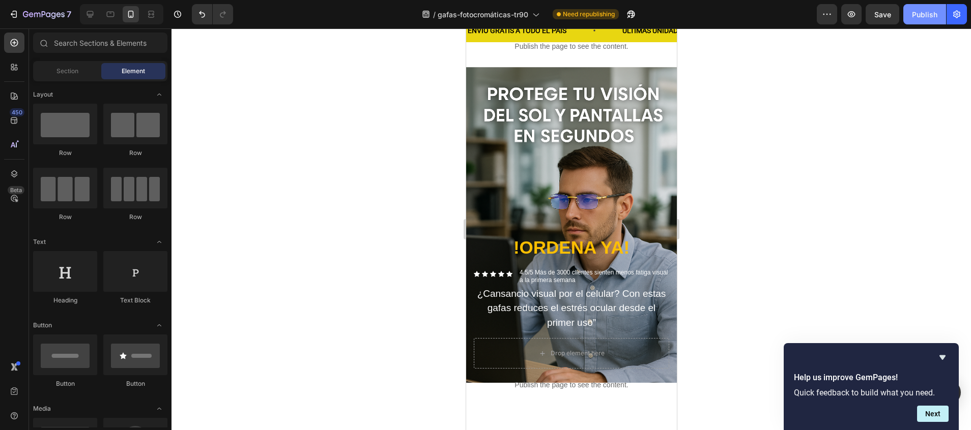
click at [927, 17] on div "Publish" at bounding box center [924, 14] width 25 height 11
